Goal: Task Accomplishment & Management: Manage account settings

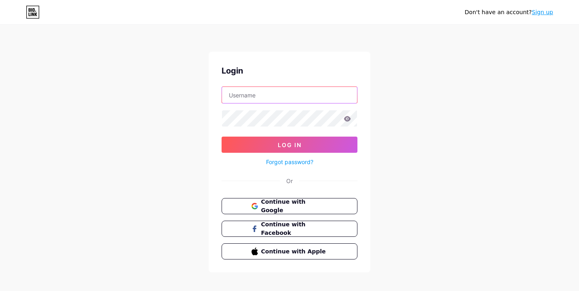
click at [277, 96] on input "text" at bounding box center [289, 95] width 135 height 16
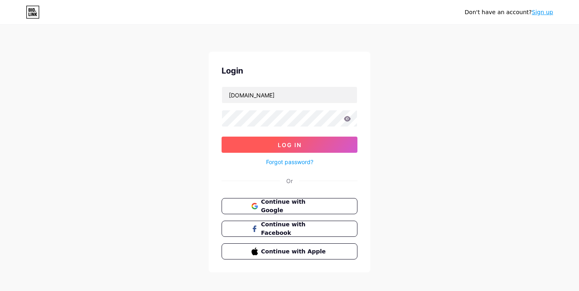
click at [279, 147] on span "Log In" at bounding box center [290, 145] width 24 height 7
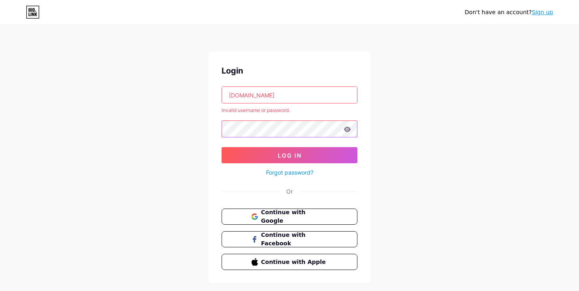
click at [127, 129] on div "Don't have an account? Sign up Login [DOMAIN_NAME] Invalid username or password…" at bounding box center [289, 154] width 579 height 309
click at [222, 147] on button "Log In" at bounding box center [290, 155] width 136 height 16
click at [345, 130] on icon at bounding box center [347, 129] width 7 height 5
click at [222, 147] on button "Log In" at bounding box center [290, 155] width 136 height 16
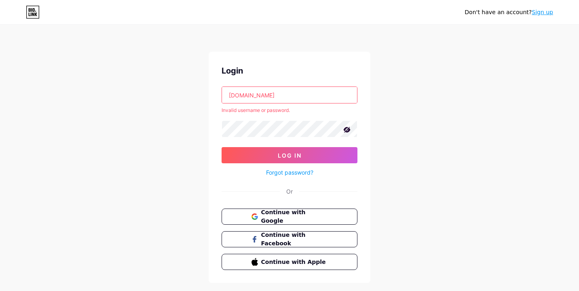
click at [248, 95] on input "[DOMAIN_NAME]" at bounding box center [289, 95] width 135 height 16
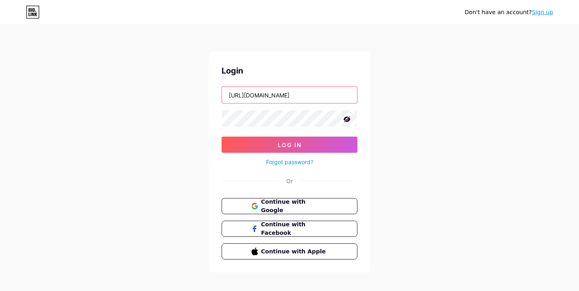
click at [265, 93] on input "[URL][DOMAIN_NAME]" at bounding box center [289, 95] width 135 height 16
click at [283, 91] on input "guess_drugs_app" at bounding box center [289, 95] width 135 height 16
click at [246, 95] on input "guess_drugs" at bounding box center [289, 95] width 135 height 16
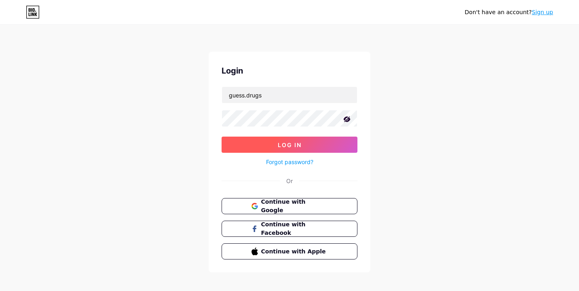
click at [263, 152] on button "Log In" at bounding box center [290, 145] width 136 height 16
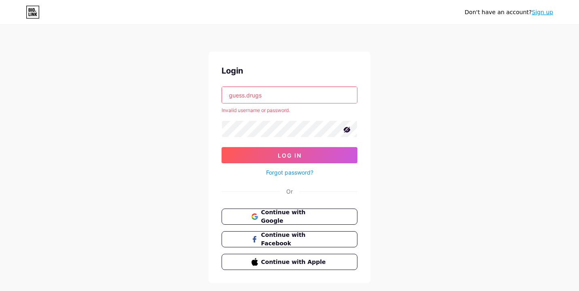
click at [248, 97] on input "guess.drugs" at bounding box center [289, 95] width 135 height 16
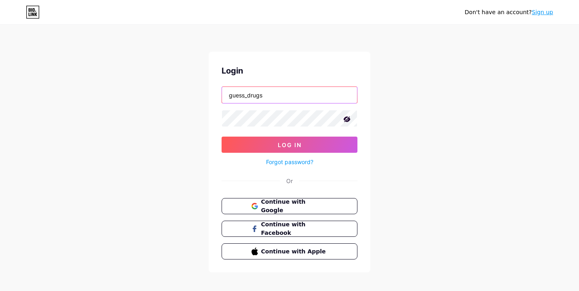
click at [273, 96] on input "guess_drugs" at bounding box center [289, 95] width 135 height 16
type input "guess_drugs_app"
click at [166, 106] on div "Don't have an account? Sign up Login guess_drugs_app Log In Forgot password? Or…" at bounding box center [289, 149] width 579 height 299
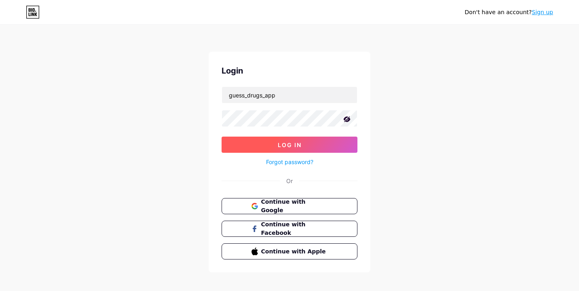
click at [264, 139] on button "Log In" at bounding box center [290, 145] width 136 height 16
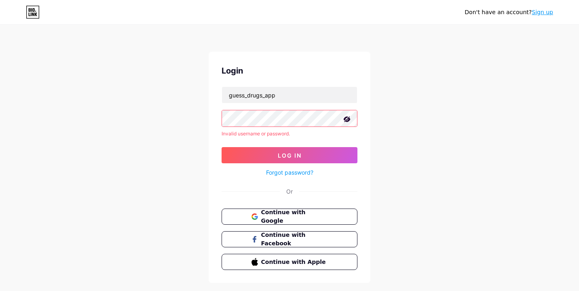
click at [186, 115] on div "Don't have an account? Sign up Login guess_drugs_app Invalid username or passwo…" at bounding box center [289, 154] width 579 height 309
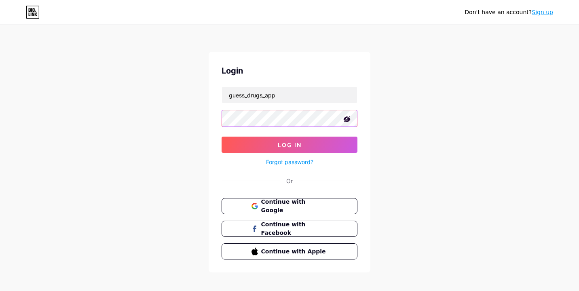
click at [222, 137] on button "Log In" at bounding box center [290, 145] width 136 height 16
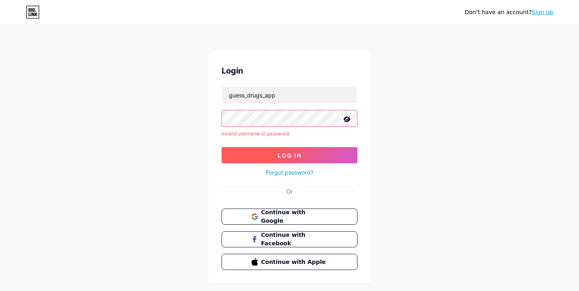
click at [231, 152] on button "Log In" at bounding box center [290, 155] width 136 height 16
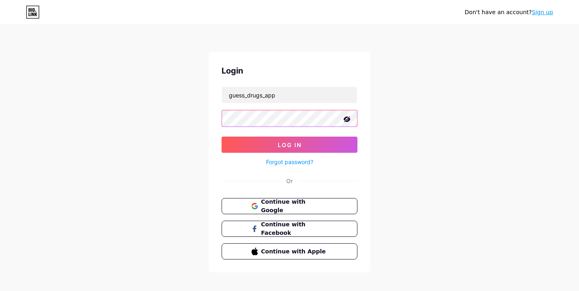
click at [222, 137] on button "Log In" at bounding box center [290, 145] width 136 height 16
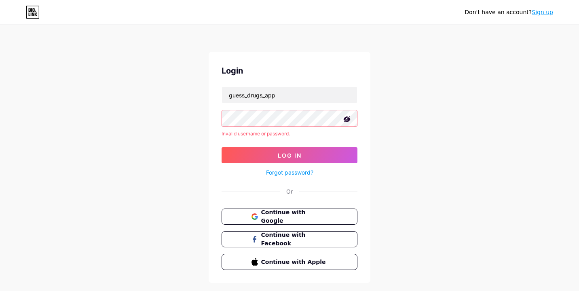
click at [222, 147] on button "Log In" at bounding box center [290, 155] width 136 height 16
click at [203, 227] on div "Don't have an account? Sign up Login guess_drugs_app Invalid username or passwo…" at bounding box center [289, 154] width 579 height 309
click at [283, 172] on link "Forgot password?" at bounding box center [289, 172] width 47 height 8
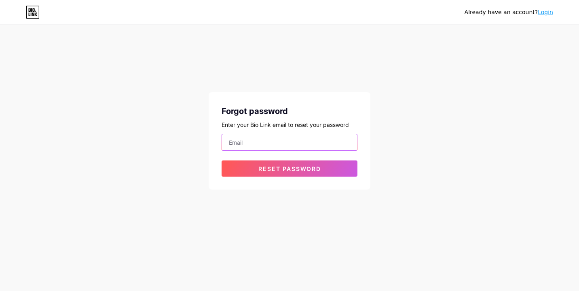
click at [262, 140] on input "email" at bounding box center [289, 142] width 135 height 16
type input "[PERSON_NAME][EMAIL_ADDRESS][PERSON_NAME][DOMAIN_NAME]"
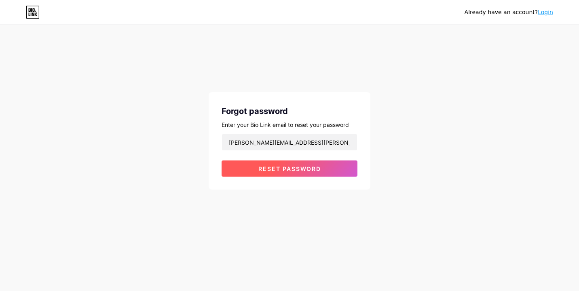
click at [267, 168] on span "Reset password" at bounding box center [290, 168] width 63 height 7
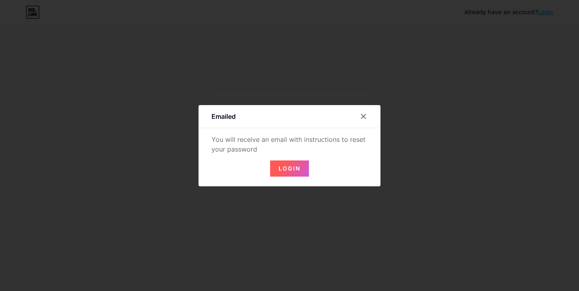
click at [291, 167] on span "Login" at bounding box center [290, 168] width 22 height 7
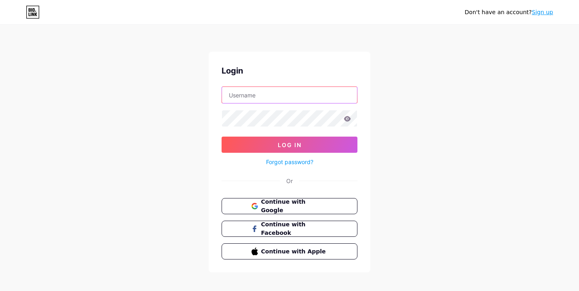
click at [269, 101] on input "text" at bounding box center [289, 95] width 135 height 16
click at [239, 94] on input "notforsemir@gmail" at bounding box center [289, 95] width 135 height 16
click at [314, 89] on input "noteforsemir@gmail" at bounding box center [289, 95] width 135 height 16
type input "noteforsemir@gmail.com"
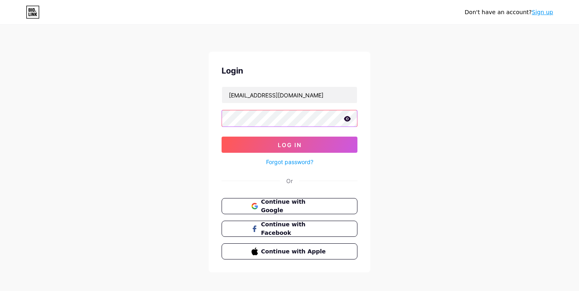
click at [222, 137] on button "Log In" at bounding box center [290, 145] width 136 height 16
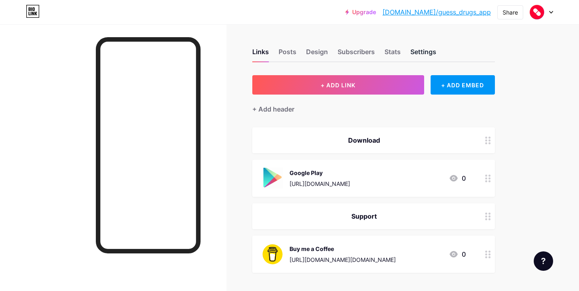
click at [426, 54] on div "Settings" at bounding box center [424, 54] width 26 height 15
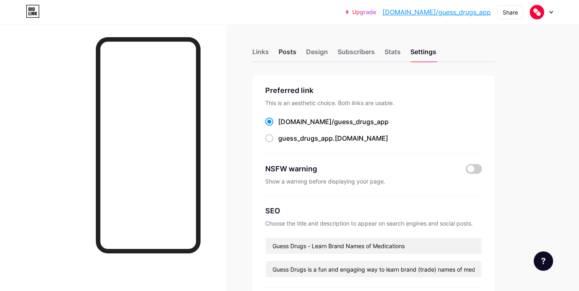
click at [292, 50] on div "Posts" at bounding box center [288, 54] width 18 height 15
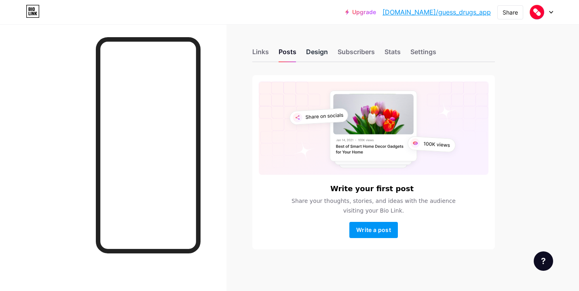
click at [320, 50] on div "Design" at bounding box center [317, 54] width 22 height 15
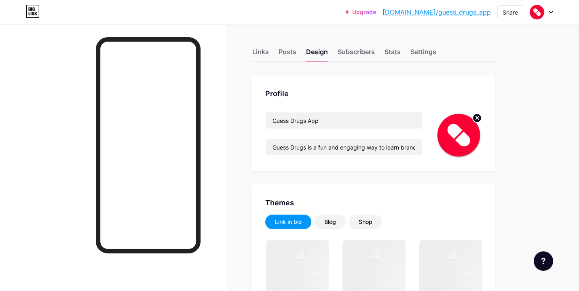
click at [478, 116] on circle at bounding box center [477, 118] width 9 height 9
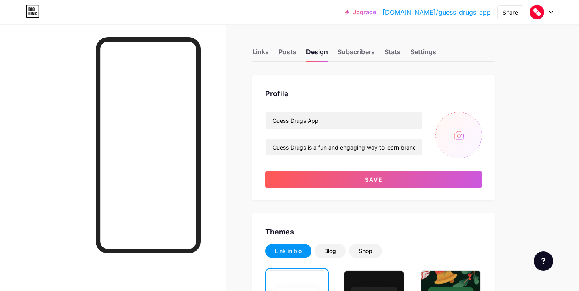
click at [457, 135] on input "file" at bounding box center [459, 135] width 47 height 47
type input "C:\fakepath\app-icon.png"
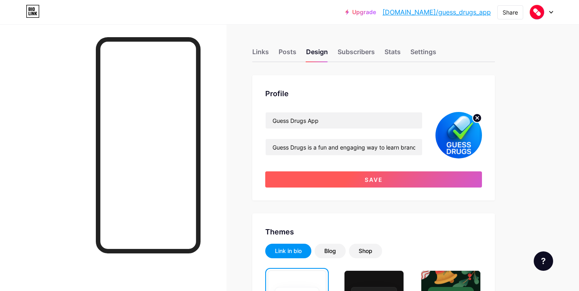
click at [365, 181] on span "Save" at bounding box center [374, 179] width 18 height 7
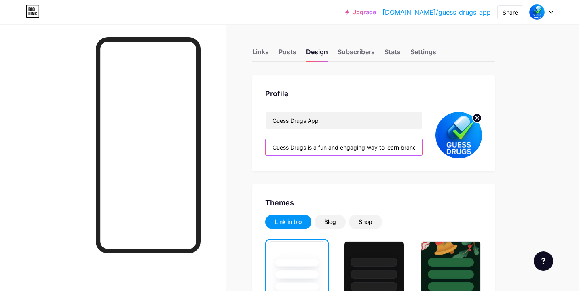
click at [305, 140] on input "Guess Drugs is a fun and engaging way to learn brand (trade) names of 💊." at bounding box center [344, 147] width 157 height 16
paste input "Learn brand vs generic drugs. Faster"
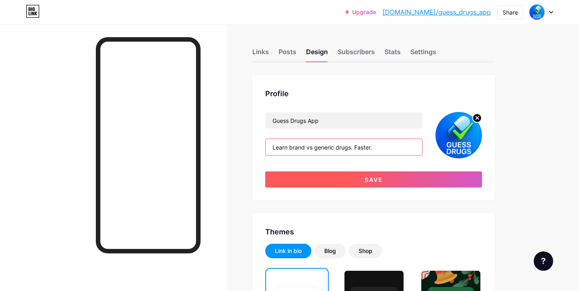
type input "Learn brand vs generic drugs. Faster."
click at [354, 175] on button "Save" at bounding box center [373, 180] width 217 height 16
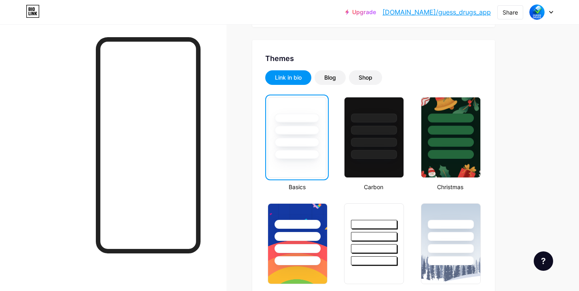
scroll to position [66, 0]
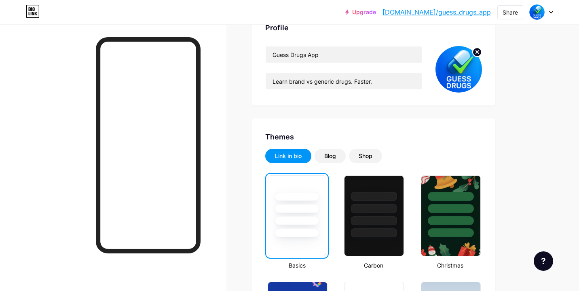
click at [294, 217] on div at bounding box center [297, 220] width 45 height 9
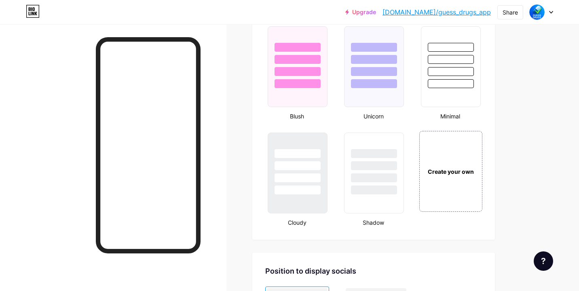
scroll to position [855, 0]
click at [431, 168] on div "Create your own" at bounding box center [450, 170] width 61 height 9
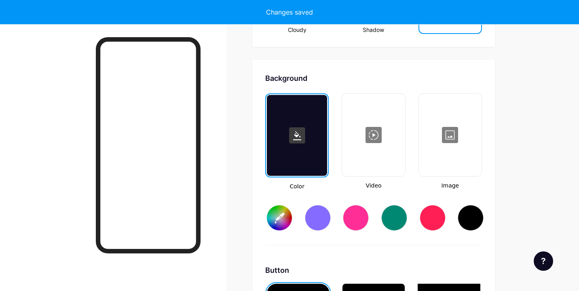
type input "#ffffff"
type input "#000000"
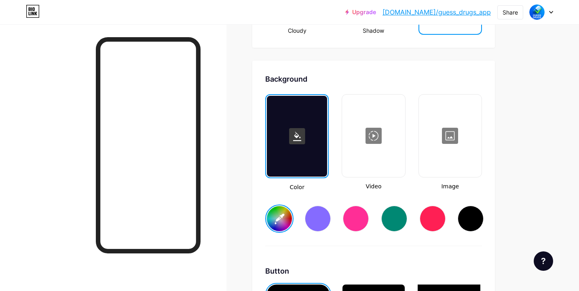
scroll to position [1045, 0]
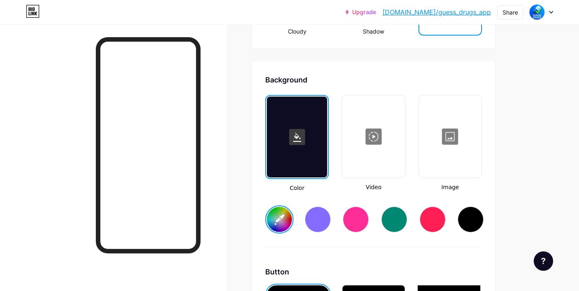
click at [294, 154] on div at bounding box center [297, 137] width 60 height 81
click at [278, 214] on input "#ffffff" at bounding box center [279, 219] width 25 height 25
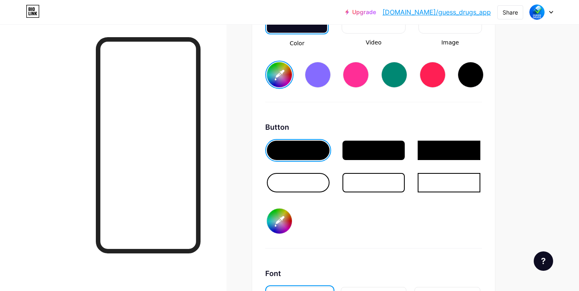
scroll to position [1064, 0]
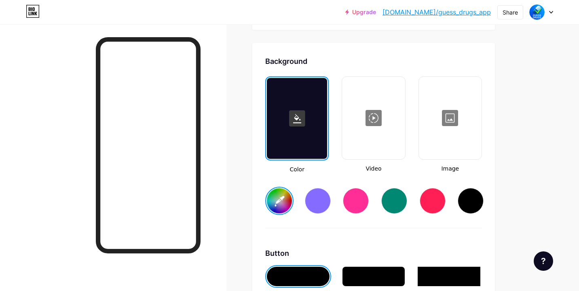
click at [297, 119] on icon at bounding box center [297, 118] width 8 height 9
click at [280, 201] on input "#ffffff" at bounding box center [279, 201] width 25 height 25
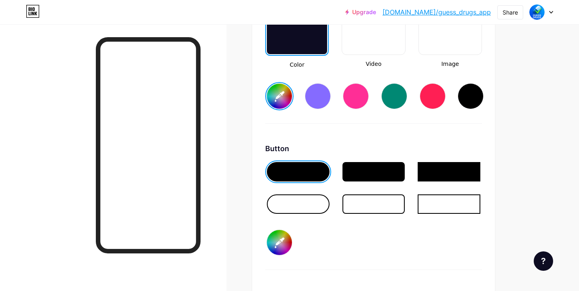
scroll to position [1221, 0]
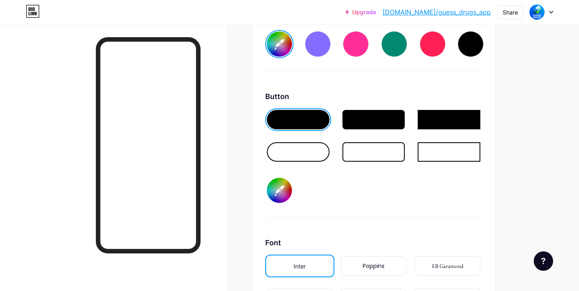
click at [277, 193] on input "#000000" at bounding box center [279, 190] width 25 height 25
type input "#0a1020"
type input "#2563eb"
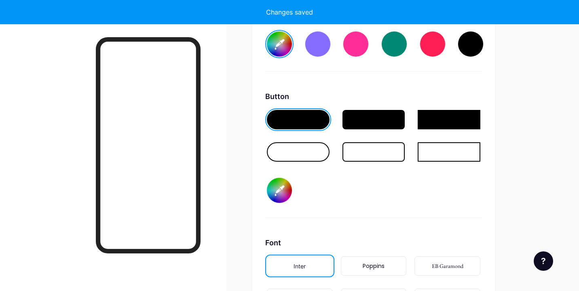
type input "#0a1020"
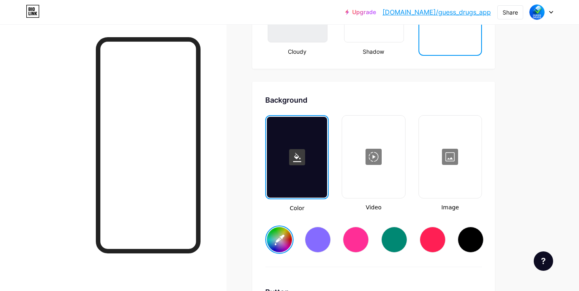
scroll to position [1026, 0]
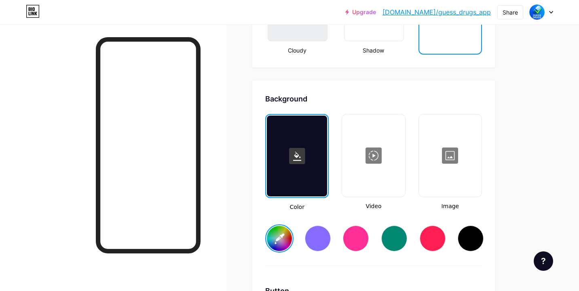
click at [448, 155] on div at bounding box center [450, 155] width 61 height 81
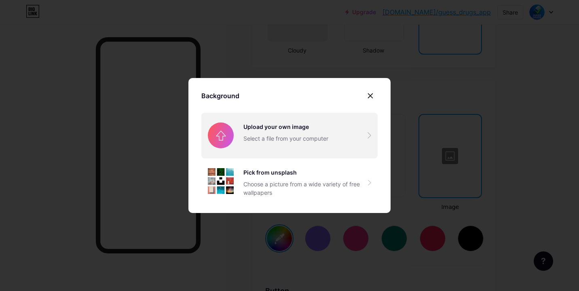
click at [282, 132] on input "file" at bounding box center [290, 135] width 176 height 45
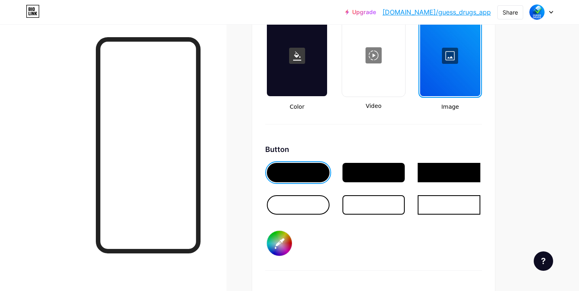
scroll to position [1165, 0]
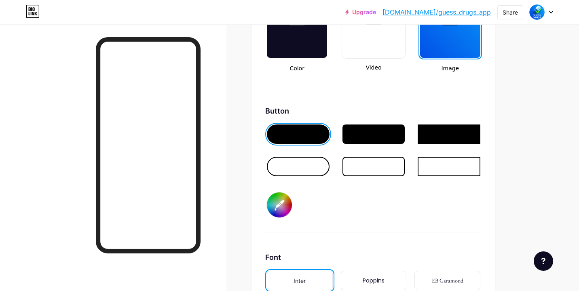
click at [335, 209] on div "Button #2563eb" at bounding box center [373, 169] width 217 height 127
click at [281, 204] on input "#2563eb" at bounding box center [279, 205] width 25 height 25
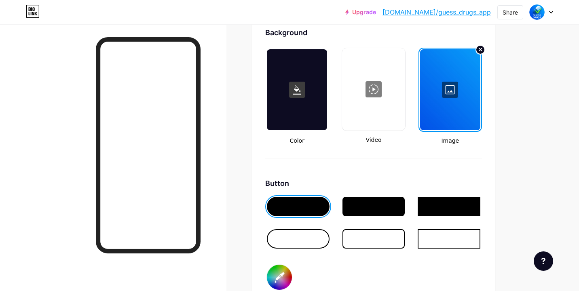
scroll to position [1093, 0]
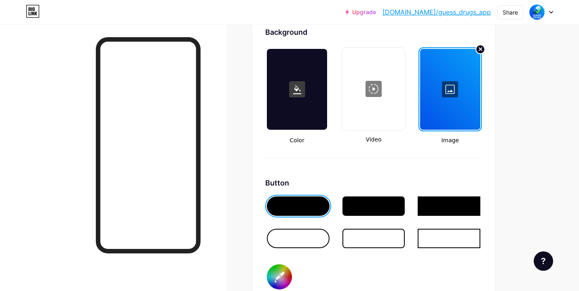
click at [299, 235] on div at bounding box center [298, 238] width 63 height 19
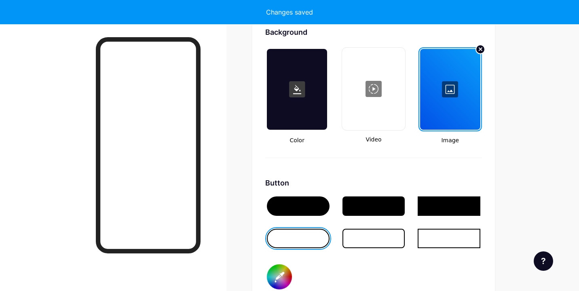
click at [294, 233] on div at bounding box center [298, 238] width 63 height 19
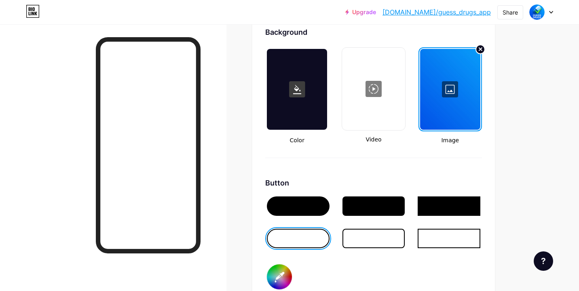
click at [301, 209] on div at bounding box center [298, 206] width 63 height 19
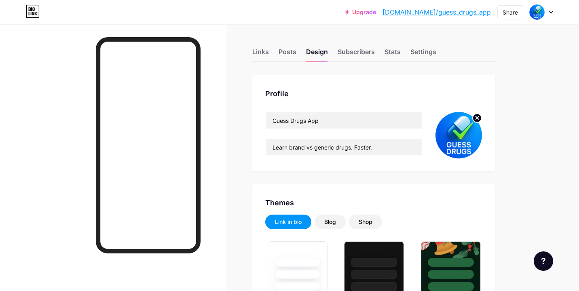
scroll to position [0, 0]
click at [293, 57] on div "Posts" at bounding box center [288, 54] width 18 height 15
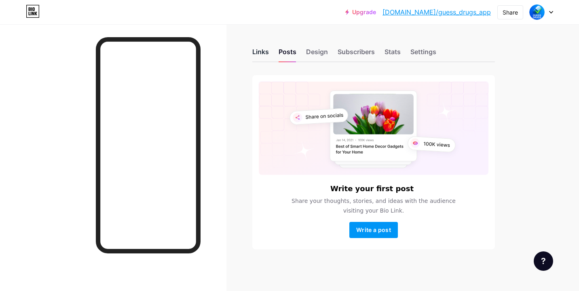
click at [267, 55] on div "Links" at bounding box center [260, 54] width 17 height 15
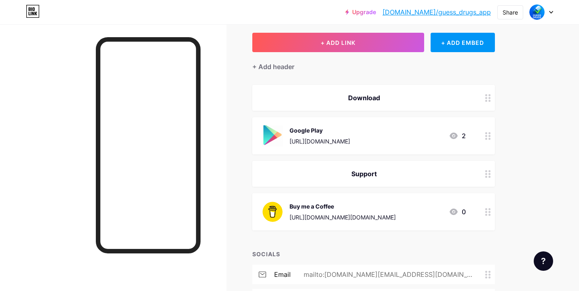
scroll to position [52, 0]
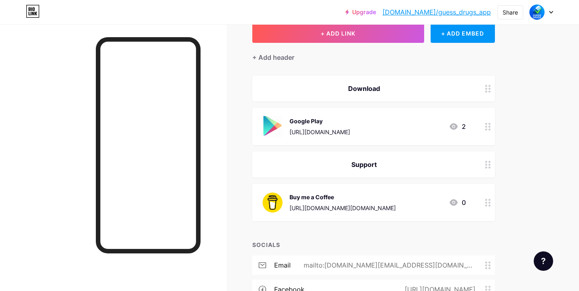
click at [350, 123] on div "Google Play" at bounding box center [320, 121] width 61 height 8
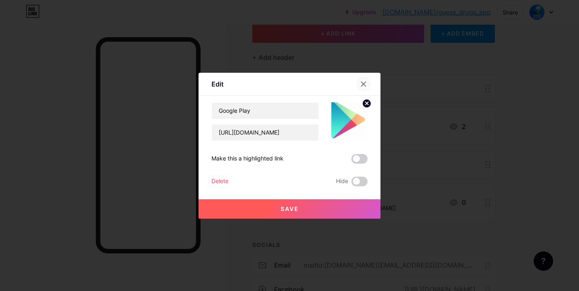
click at [365, 85] on icon at bounding box center [364, 84] width 4 height 4
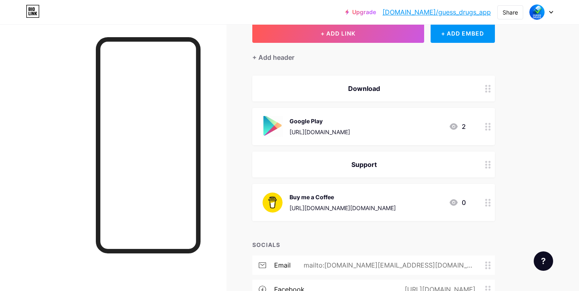
click at [396, 88] on div "Download" at bounding box center [364, 89] width 204 height 10
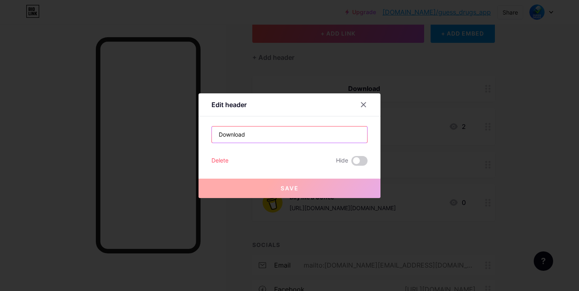
drag, startPoint x: 293, startPoint y: 136, endPoint x: 203, endPoint y: 131, distance: 90.3
click at [203, 131] on div "Edit header Download Delete Hide Save" at bounding box center [290, 145] width 182 height 105
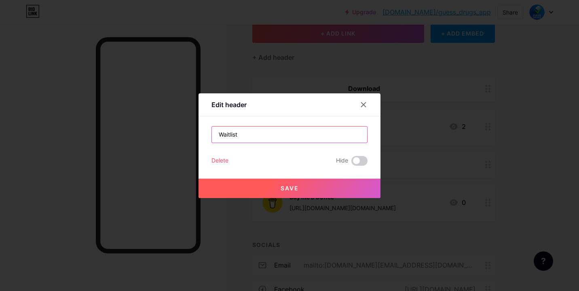
type input "Waitlist"
click at [280, 188] on button "Save" at bounding box center [290, 188] width 182 height 19
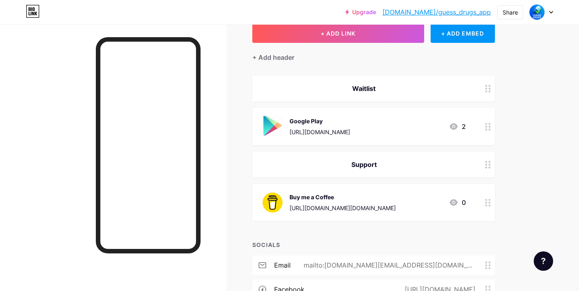
click at [350, 129] on div "https://play.google.com/store/apps/details?id=com.hadzicdev.guessdrugs" at bounding box center [320, 132] width 61 height 8
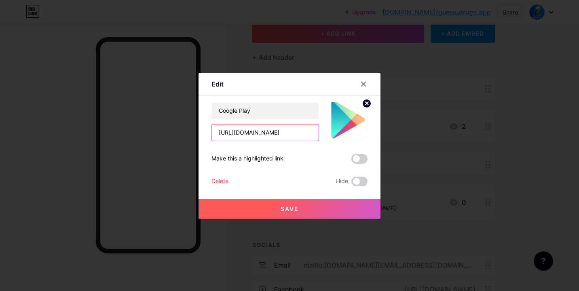
click at [278, 131] on input "https://play.google.com/store/apps/details?id=com.hadzicdev.guessdrugs" at bounding box center [265, 133] width 107 height 16
paste input "🚀 Join Viber Channel — Be first to get the app"
type input "🚀 Join Viber Channel — Be first to get the app"
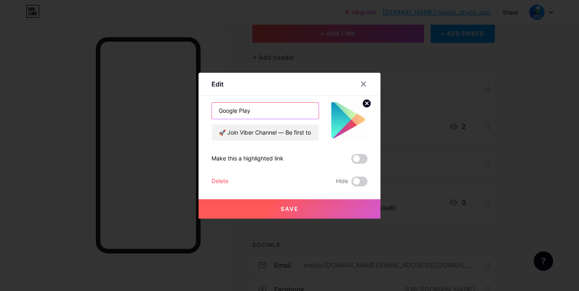
click at [271, 118] on input "Google Play" at bounding box center [265, 111] width 107 height 16
paste input "🚀 Join Viber Channel — Be first to get the app"
type input "🚀 Join Viber Channel — Be first to get the app"
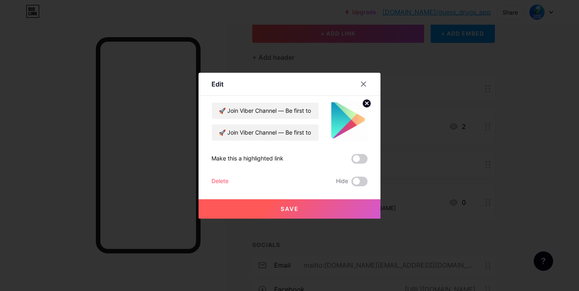
click at [369, 103] on circle at bounding box center [367, 103] width 9 height 9
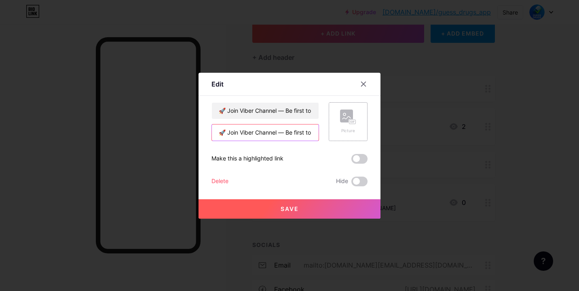
click at [302, 136] on input "🚀 Join Viber Channel — Be first to get the app" at bounding box center [265, 133] width 107 height 16
paste input "https://invite.viber.com/?g2=AQAfYfhgWlL9flVyUZasOj5dTPfGjwPJSl3p9DHKEI3b0xF%2B…"
type input "https://invite.viber.com/?g2=AQAfYfhgWlL9flVyUZasOj5dTPfGjwPJSl3p9DHKEI3b0xF%2B…"
click at [357, 159] on span at bounding box center [360, 159] width 16 height 10
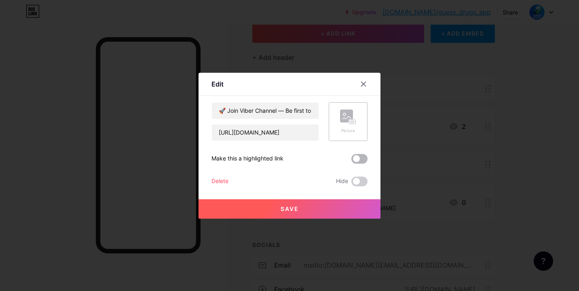
click at [352, 161] on input "checkbox" at bounding box center [352, 161] width 0 height 0
click at [290, 208] on span "Save" at bounding box center [290, 209] width 18 height 7
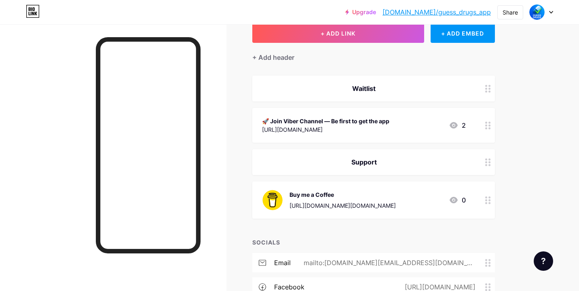
click at [396, 204] on div "https://www.buymeacoffee.com/guess.drugs.app" at bounding box center [343, 206] width 106 height 8
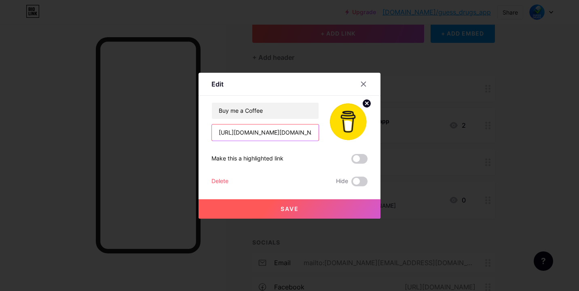
click at [302, 131] on input "https://www.buymeacoffee.com/guess.drugs.app" at bounding box center [265, 133] width 107 height 16
drag, startPoint x: 302, startPoint y: 131, endPoint x: 347, endPoint y: 132, distance: 44.9
click at [347, 132] on div "Buy me a Coffee https://www.buymeacoffee.com/guess.drugs.app" at bounding box center [290, 121] width 156 height 39
click at [310, 129] on input "https://www.buymeacoffee.com/guess.drugs.app" at bounding box center [265, 133] width 107 height 16
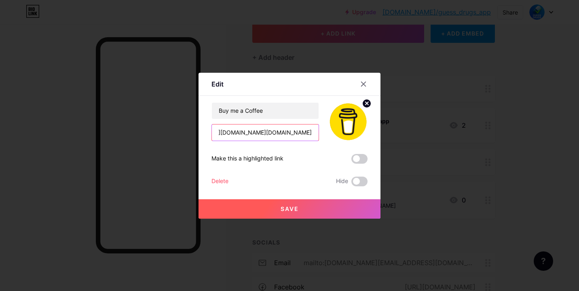
scroll to position [0, 0]
click at [257, 136] on input "https://www.buymeacoffee.com/guess.drugs.app" at bounding box center [265, 133] width 107 height 16
paste input "buymeacoffee.com/hadzics"
type input "https://buymeacoffee.com/hadzics"
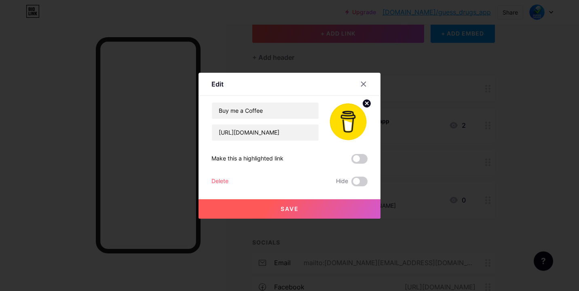
click at [294, 206] on span "Save" at bounding box center [290, 209] width 18 height 7
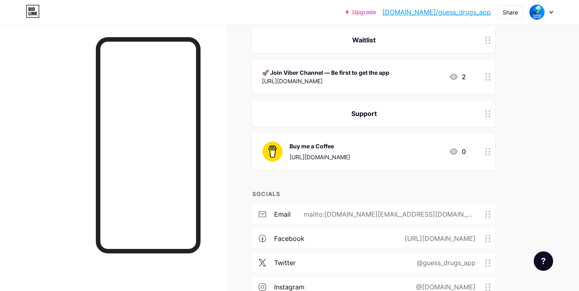
scroll to position [0, 0]
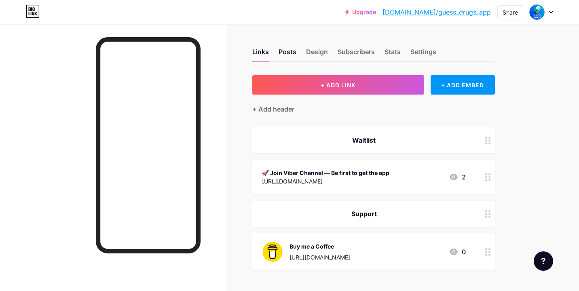
click at [290, 54] on div "Posts" at bounding box center [288, 54] width 18 height 15
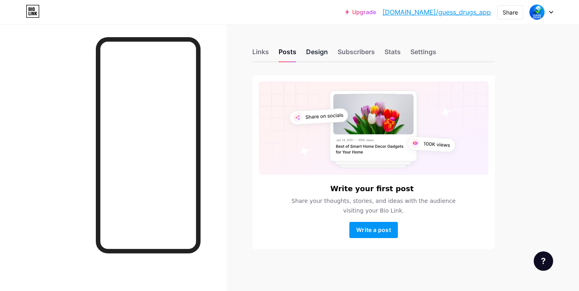
click at [319, 49] on div "Design" at bounding box center [317, 54] width 22 height 15
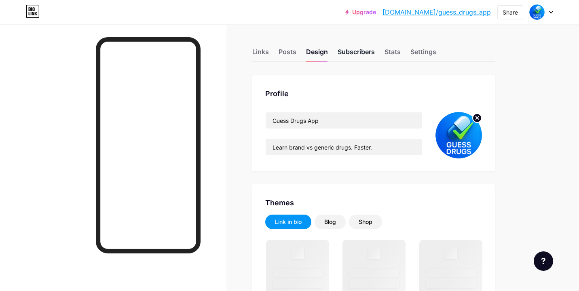
click at [352, 57] on div "Subscribers" at bounding box center [356, 54] width 37 height 15
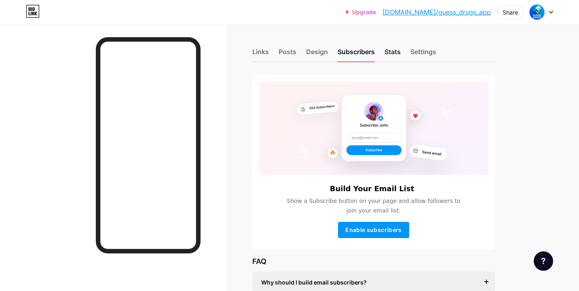
click at [390, 51] on div "Stats" at bounding box center [393, 54] width 16 height 15
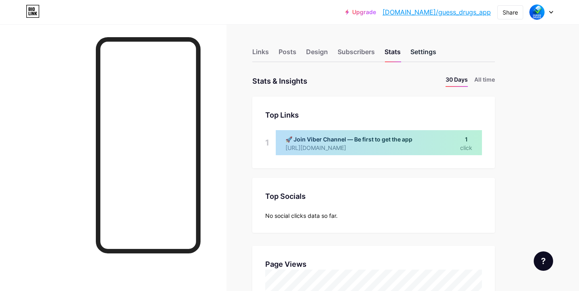
click at [413, 50] on div "Settings" at bounding box center [424, 54] width 26 height 15
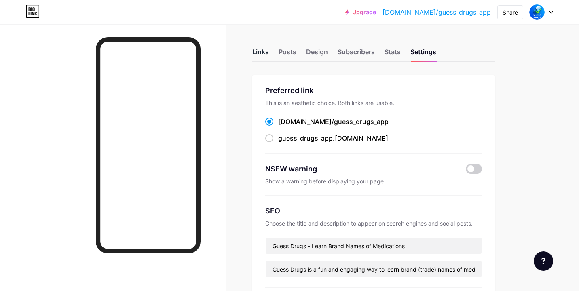
click at [264, 53] on div "Links" at bounding box center [260, 54] width 17 height 15
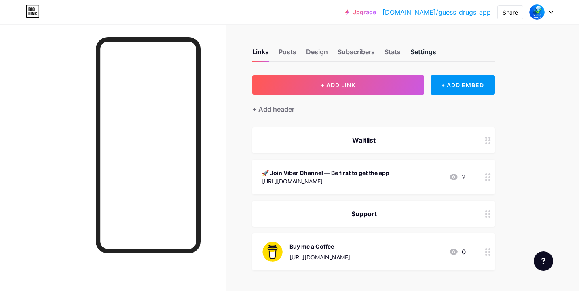
click at [422, 48] on div "Settings" at bounding box center [424, 54] width 26 height 15
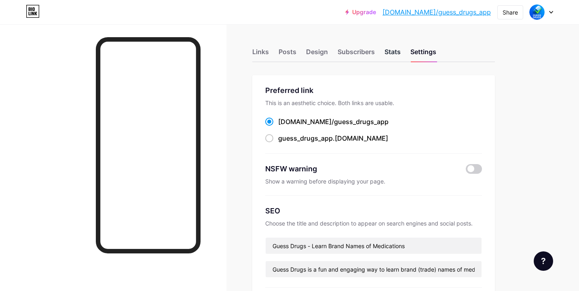
click at [392, 49] on div "Stats" at bounding box center [393, 54] width 16 height 15
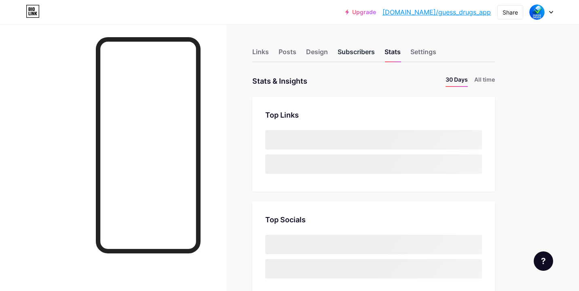
click at [362, 54] on div "Subscribers" at bounding box center [356, 54] width 37 height 15
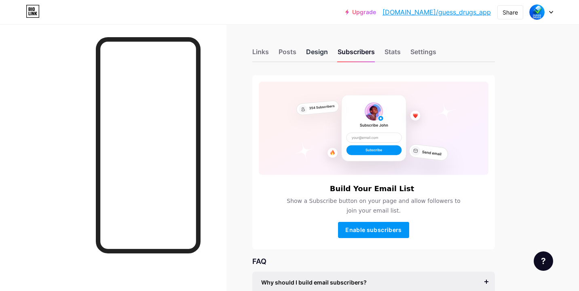
click at [314, 49] on div "Design" at bounding box center [317, 54] width 22 height 15
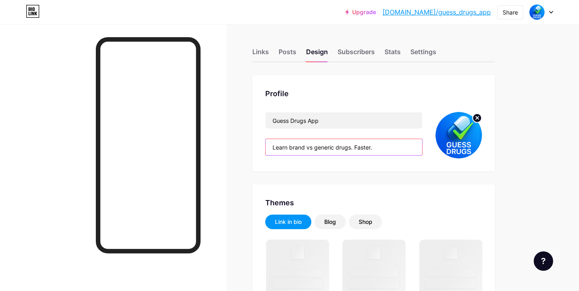
click at [348, 146] on input "Learn brand vs generic drugs. Faster." at bounding box center [344, 147] width 157 height 16
paste input "Fast, clinical quiz app to learn brand vs generic drug names. 3 modes, Study by…"
type input "Fast, clinical quiz app to learn brand vs generic drug names. 3 modes, Study by…"
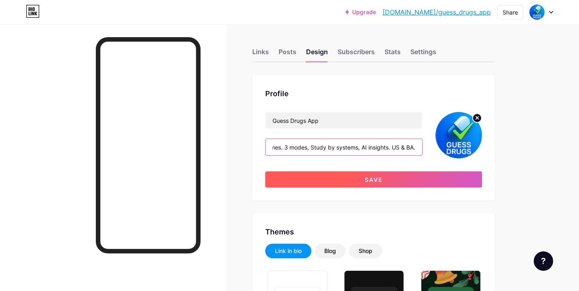
type input "#2563eb"
type input "#ffffff"
type input "Fast, clinical quiz app to learn brand vs generic drug names. 3 modes, Study by…"
click at [361, 180] on button "Save" at bounding box center [373, 180] width 217 height 16
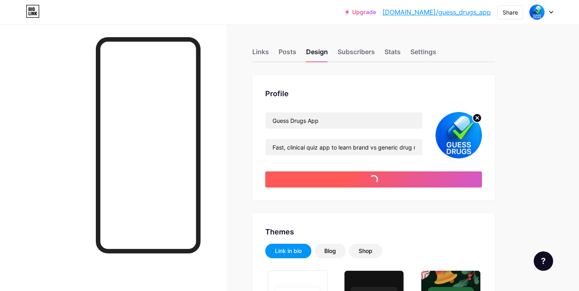
type input "#ffffff"
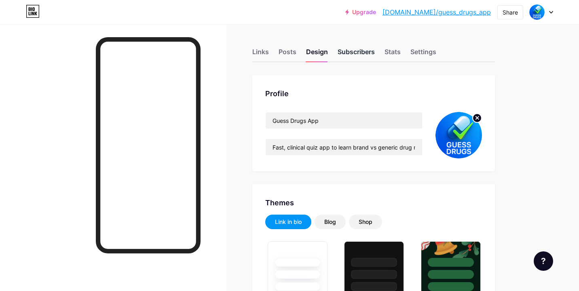
click at [366, 53] on div "Subscribers" at bounding box center [356, 54] width 37 height 15
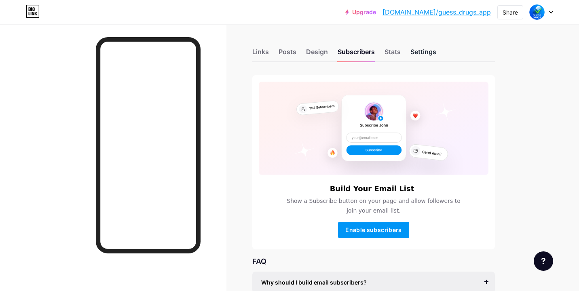
click at [423, 48] on div "Settings" at bounding box center [424, 54] width 26 height 15
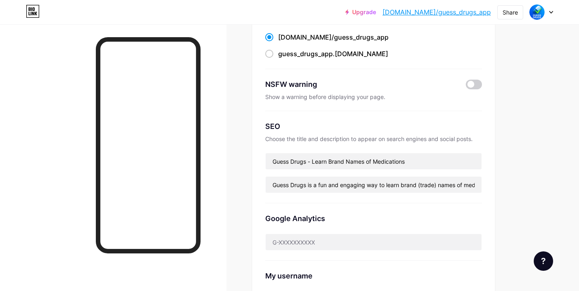
scroll to position [87, 0]
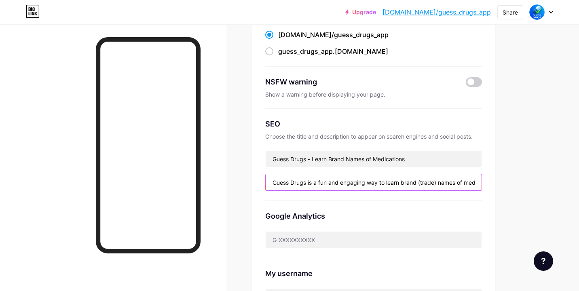
click at [340, 183] on input "Guess Drugs is a fun and engaging way to learn brand (trade) names of medicatio…" at bounding box center [374, 182] width 216 height 16
paste input "n AI-assisted quiz app for learning brand vs generic meds. Try the web preview …"
type input "Guess Drugs is an AI-assisted quiz app for learning brand vs generic meds. Try …"
click at [253, 184] on div "Preferred link This is an aesthetic choice. Both links are usable. bio.link/ gu…" at bounding box center [373, 168] width 243 height 360
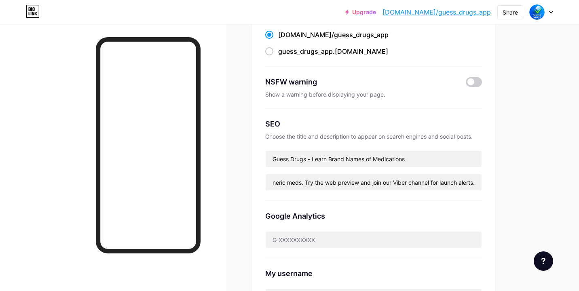
scroll to position [0, 0]
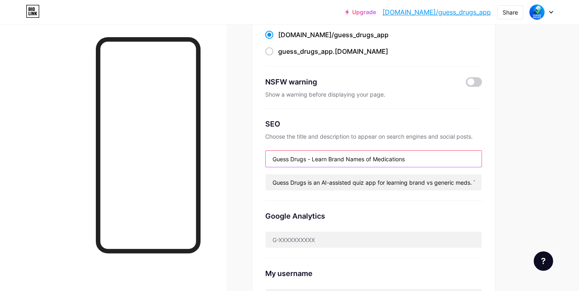
click at [310, 161] on input "Guess Drugs - Learn Brand Names of Medications" at bounding box center [374, 159] width 216 height 16
paste input "| Smart Quiz for Brand and Generic Drug Name"
click at [312, 157] on input "Guess Drugs | Smart Quiz for Brand and Generic Drug Names" at bounding box center [374, 159] width 216 height 16
type input "Guess Drugs · Smart Quiz for Brand and Generic Drug Names"
click at [352, 203] on div "Google Analytics" at bounding box center [373, 229] width 217 height 57
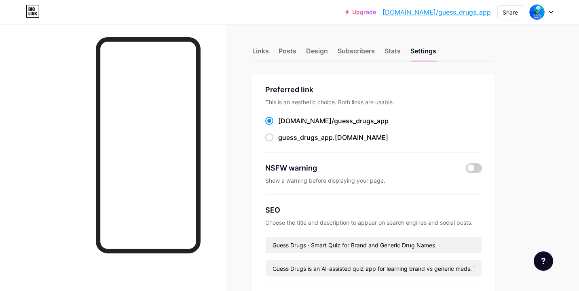
scroll to position [0, 0]
click at [257, 53] on div "Links" at bounding box center [260, 54] width 17 height 15
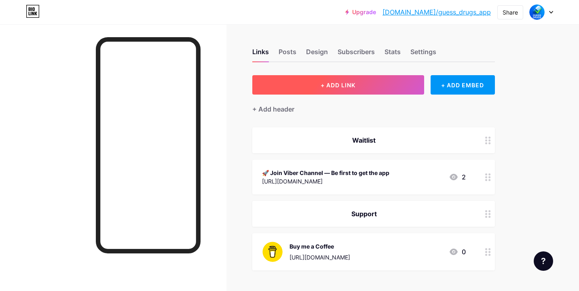
click at [319, 85] on button "+ ADD LINK" at bounding box center [338, 84] width 172 height 19
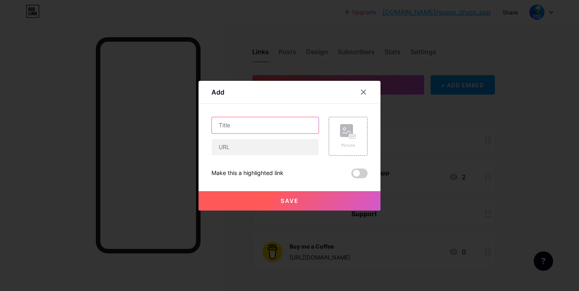
click at [231, 126] on input "text" at bounding box center [265, 125] width 107 height 16
paste input "▶️ See How It Works"
click at [226, 125] on input "▶️ See How It Works" at bounding box center [265, 125] width 107 height 16
type input "▶️ See How It Works"
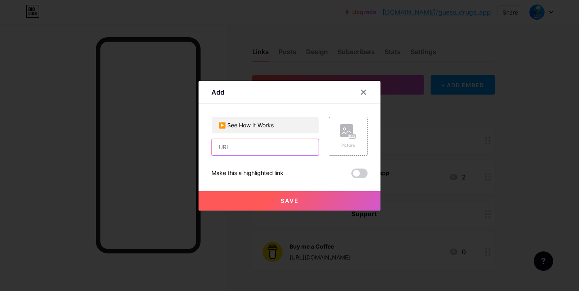
click at [227, 147] on input "text" at bounding box center [265, 147] width 107 height 16
type input "g"
type input "https://guess-drugs-app.medicinski.ba"
click at [360, 172] on span at bounding box center [360, 174] width 16 height 10
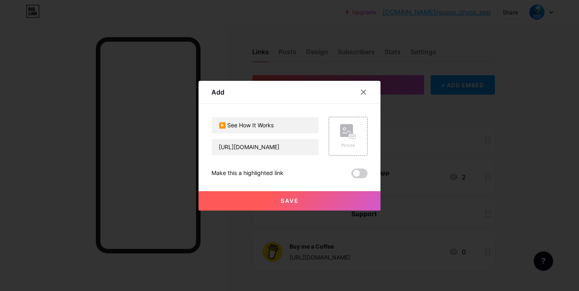
scroll to position [0, 0]
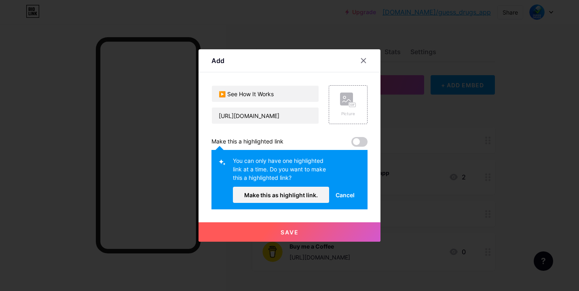
click at [301, 231] on button "Save" at bounding box center [290, 232] width 182 height 19
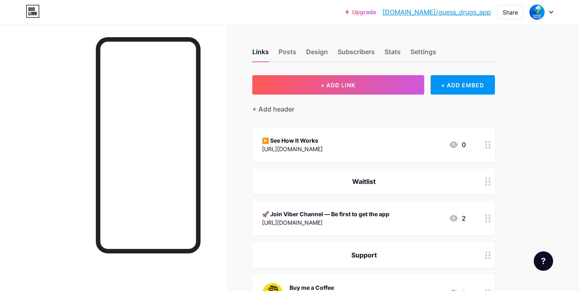
click at [395, 150] on div "▶️ See How It Works https://guess-drugs-app.medicinski.ba 0" at bounding box center [364, 145] width 204 height 19
click at [348, 159] on div "Make this a highlighted link" at bounding box center [290, 159] width 156 height 10
click at [359, 159] on span at bounding box center [360, 159] width 16 height 10
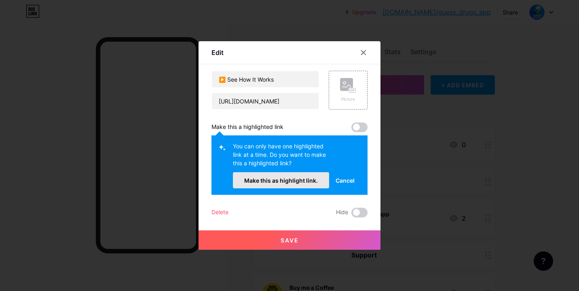
click at [271, 177] on span "Make this as highlight link." at bounding box center [281, 180] width 74 height 7
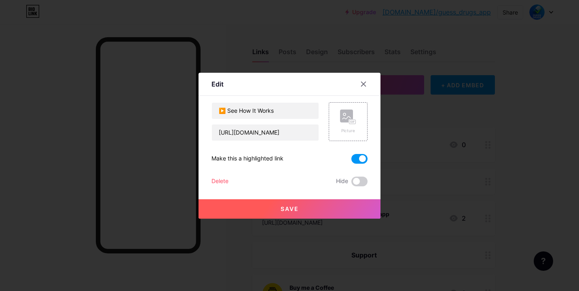
click at [284, 202] on button "Save" at bounding box center [290, 208] width 182 height 19
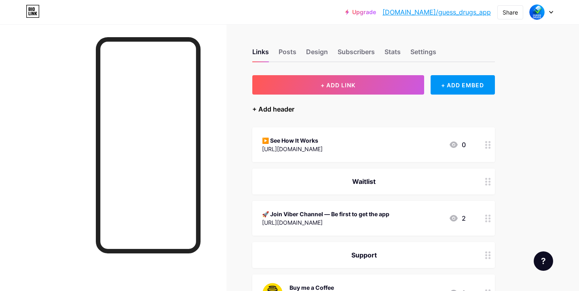
click at [286, 111] on div "+ Add header" at bounding box center [273, 109] width 42 height 10
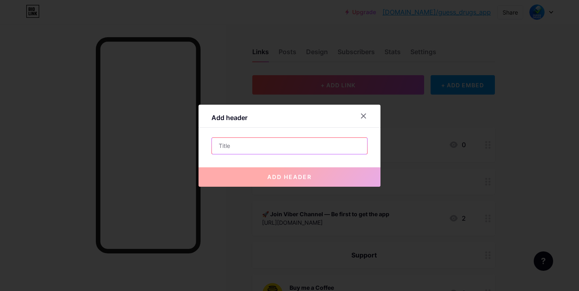
click at [277, 148] on input "text" at bounding box center [289, 146] width 155 height 16
click at [240, 146] on input "text" at bounding box center [289, 146] width 155 height 16
paste input "The Smarter Way to Learn Medications"
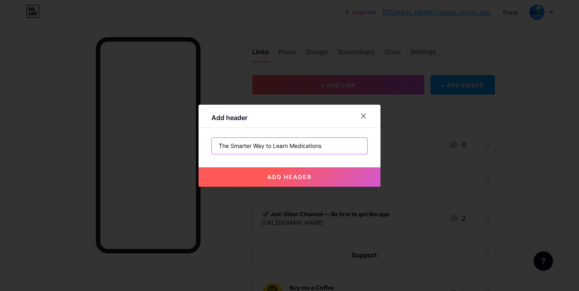
type input "The Smarter Way to Learn Medications"
click at [273, 177] on span "add header" at bounding box center [289, 177] width 45 height 7
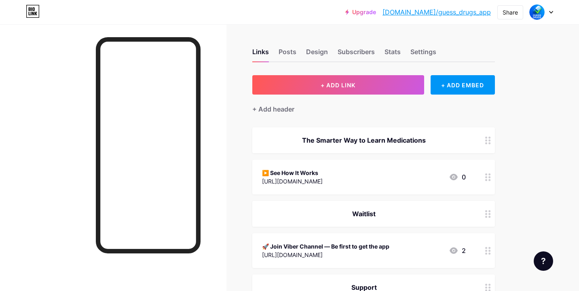
click at [380, 173] on div "▶️ See How It Works https://guess-drugs-app.medicinski.ba 0" at bounding box center [364, 177] width 204 height 19
click at [364, 83] on icon at bounding box center [364, 84] width 4 height 4
click at [286, 53] on div "Posts" at bounding box center [288, 54] width 18 height 15
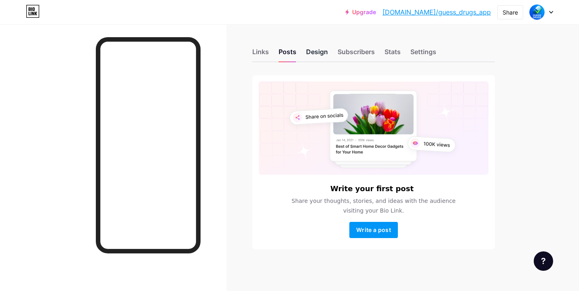
click at [320, 52] on div "Design" at bounding box center [317, 54] width 22 height 15
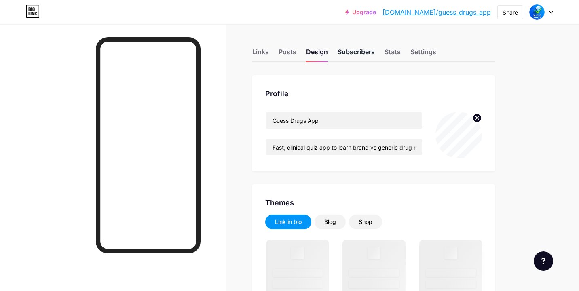
click at [353, 54] on div "Subscribers" at bounding box center [356, 54] width 37 height 15
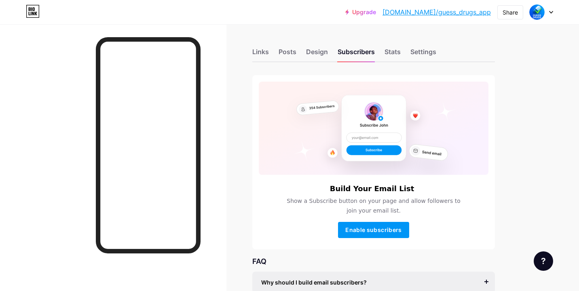
click at [381, 53] on div "Links Posts Design Subscribers Stats Settings" at bounding box center [373, 48] width 243 height 28
click at [390, 53] on div "Stats" at bounding box center [393, 54] width 16 height 15
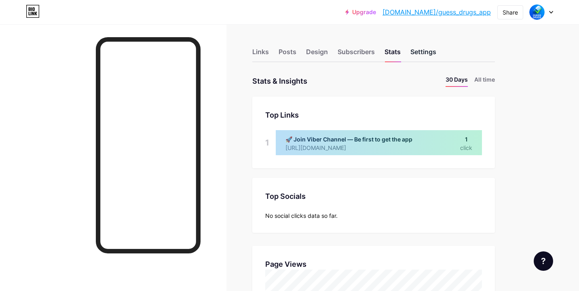
scroll to position [291, 579]
click at [431, 53] on div "Settings" at bounding box center [424, 54] width 26 height 15
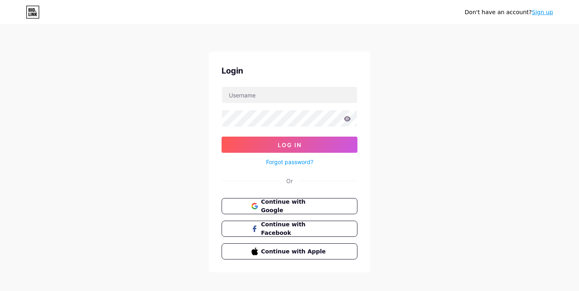
click at [269, 106] on form "Log In Forgot password?" at bounding box center [290, 127] width 136 height 81
click at [271, 95] on input "text" at bounding box center [289, 95] width 135 height 16
type input "[PERSON_NAME][EMAIL_ADDRESS][PERSON_NAME][DOMAIN_NAME]"
click at [222, 137] on button "Log In" at bounding box center [290, 145] width 136 height 16
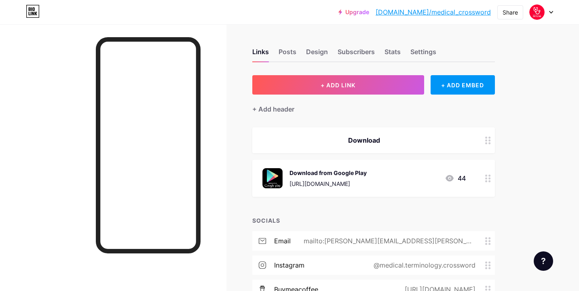
click at [465, 9] on link "[DOMAIN_NAME]/medical_crossword" at bounding box center [433, 12] width 115 height 10
click at [550, 17] on div at bounding box center [541, 12] width 23 height 15
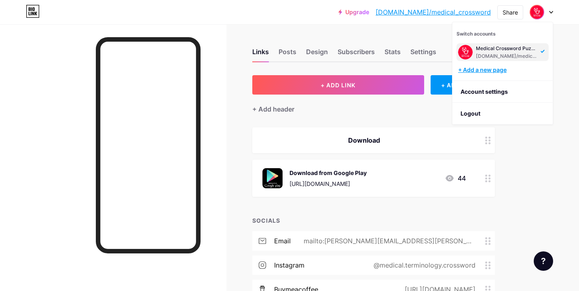
click at [496, 73] on div "+ Add a new page" at bounding box center [503, 70] width 91 height 8
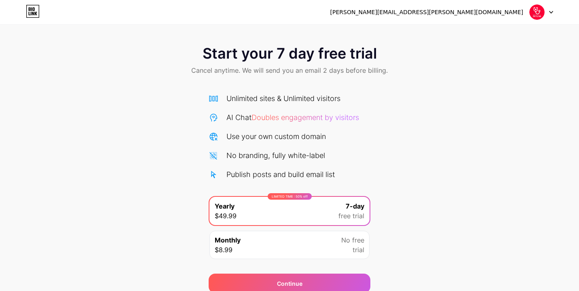
scroll to position [34, 0]
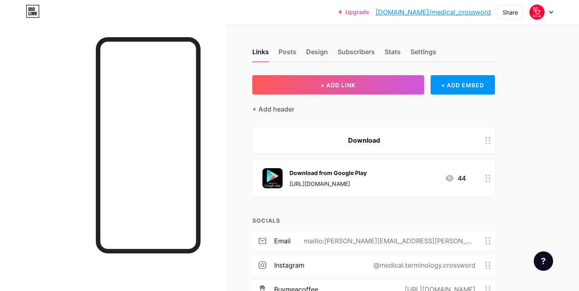
click at [549, 10] on div at bounding box center [541, 12] width 23 height 15
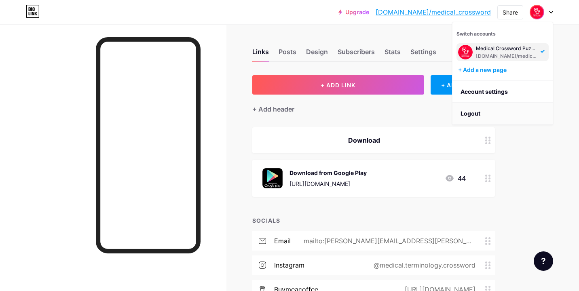
click at [477, 112] on li "Logout" at bounding box center [503, 114] width 100 height 22
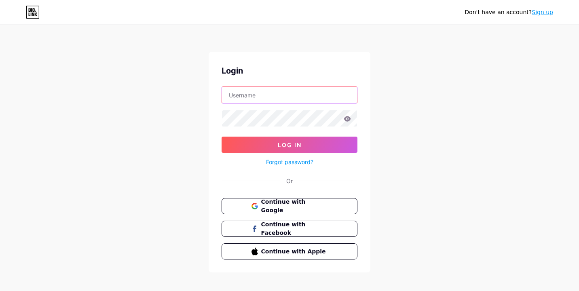
click at [305, 96] on input "text" at bounding box center [289, 95] width 135 height 16
type input "g"
drag, startPoint x: 307, startPoint y: 91, endPoint x: 283, endPoint y: 92, distance: 23.9
click at [283, 92] on input "[EMAIL_ADDRESS][DOMAIN_NAME]" at bounding box center [289, 95] width 135 height 16
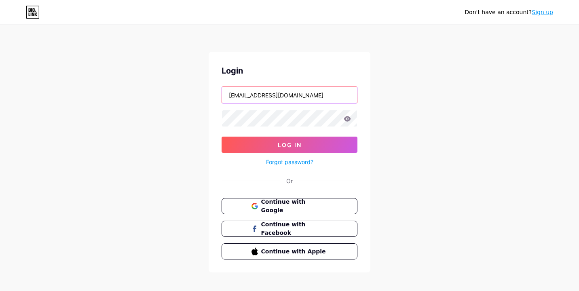
drag, startPoint x: 277, startPoint y: 95, endPoint x: 342, endPoint y: 103, distance: 65.2
click at [342, 103] on input "[EMAIL_ADDRESS][DOMAIN_NAME]" at bounding box center [289, 95] width 135 height 16
drag, startPoint x: 310, startPoint y: 95, endPoint x: 172, endPoint y: 76, distance: 139.3
click at [172, 76] on div "Don't have an account? Sign up Login [EMAIL_ADDRESS][DOMAIN_NAME] Log In Forgot…" at bounding box center [289, 149] width 579 height 299
type input "[DOMAIN_NAME][EMAIL_ADDRESS][DOMAIN_NAME]"
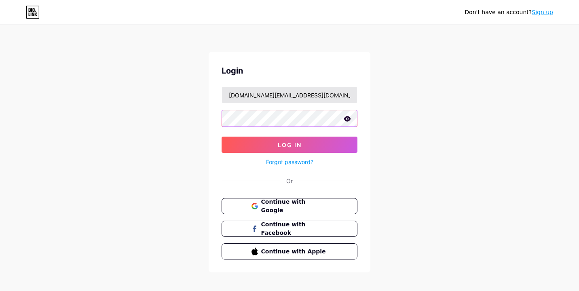
click at [222, 137] on button "Log In" at bounding box center [290, 145] width 136 height 16
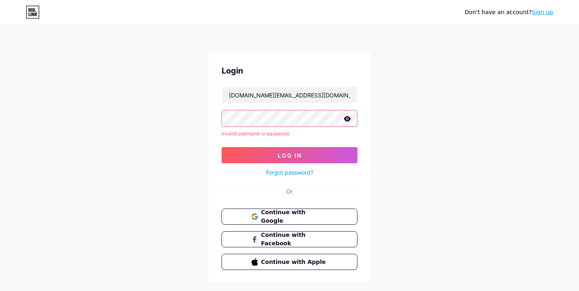
click at [213, 121] on div "Login [DOMAIN_NAME][EMAIL_ADDRESS][DOMAIN_NAME] Invalid username or password. L…" at bounding box center [290, 167] width 162 height 231
click at [296, 172] on link "Forgot password?" at bounding box center [289, 172] width 47 height 8
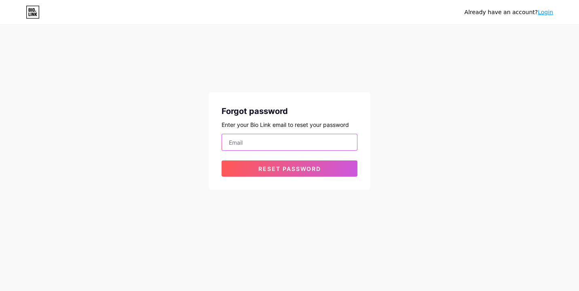
click at [284, 134] on input "email" at bounding box center [289, 142] width 135 height 16
type input "[DOMAIN_NAME][EMAIL_ADDRESS][DOMAIN_NAME]"
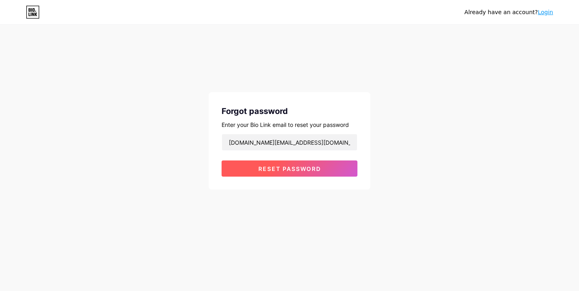
click at [278, 170] on span "Reset password" at bounding box center [290, 168] width 63 height 7
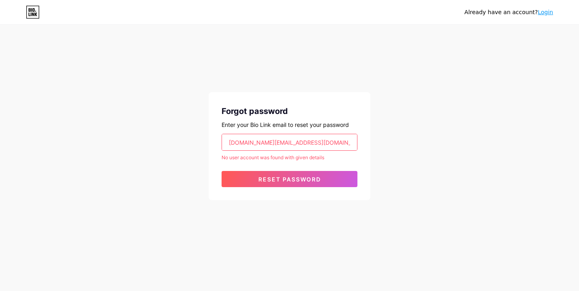
click at [315, 135] on input "[DOMAIN_NAME][EMAIL_ADDRESS][DOMAIN_NAME]" at bounding box center [289, 142] width 135 height 16
